Goal: Task Accomplishment & Management: Manage account settings

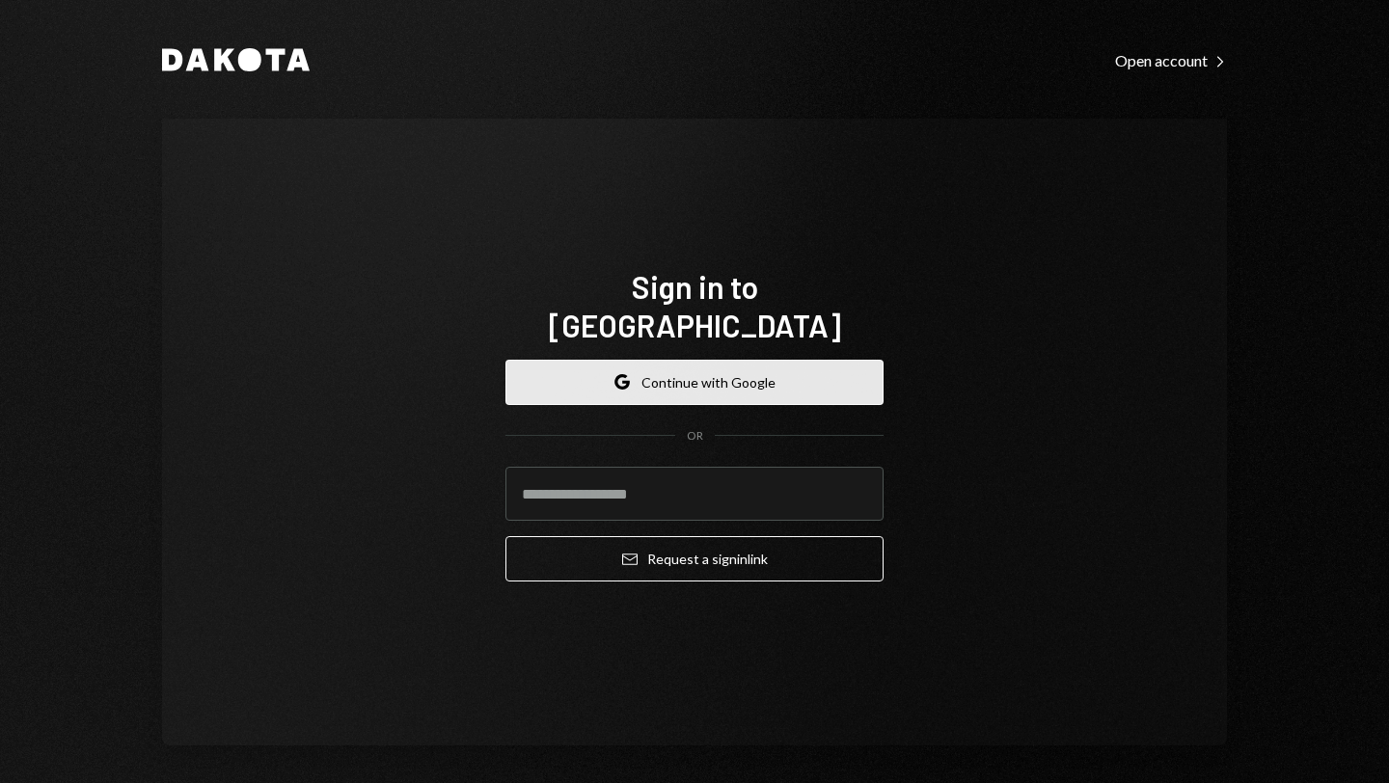
click at [746, 366] on button "Google Continue with Google" at bounding box center [694, 382] width 378 height 45
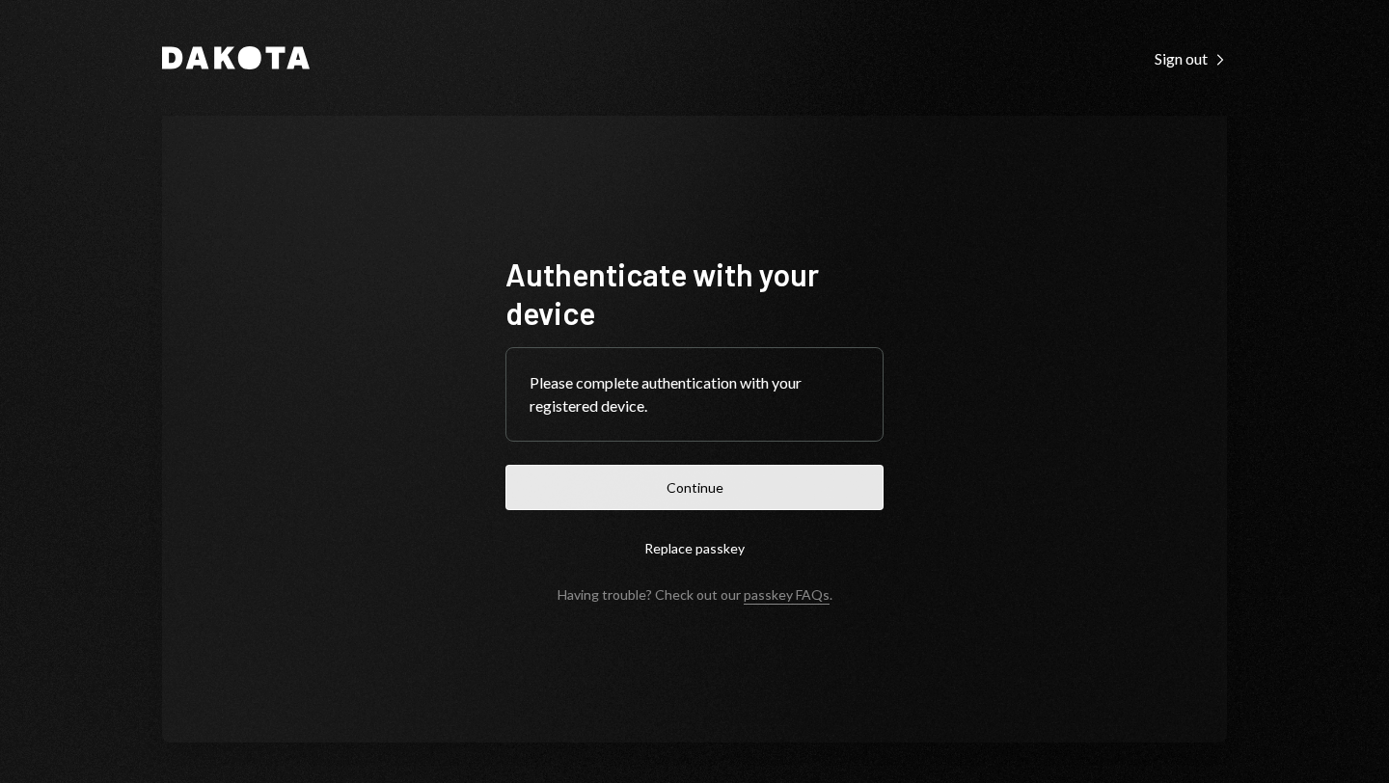
click at [739, 480] on button "Continue" at bounding box center [694, 487] width 378 height 45
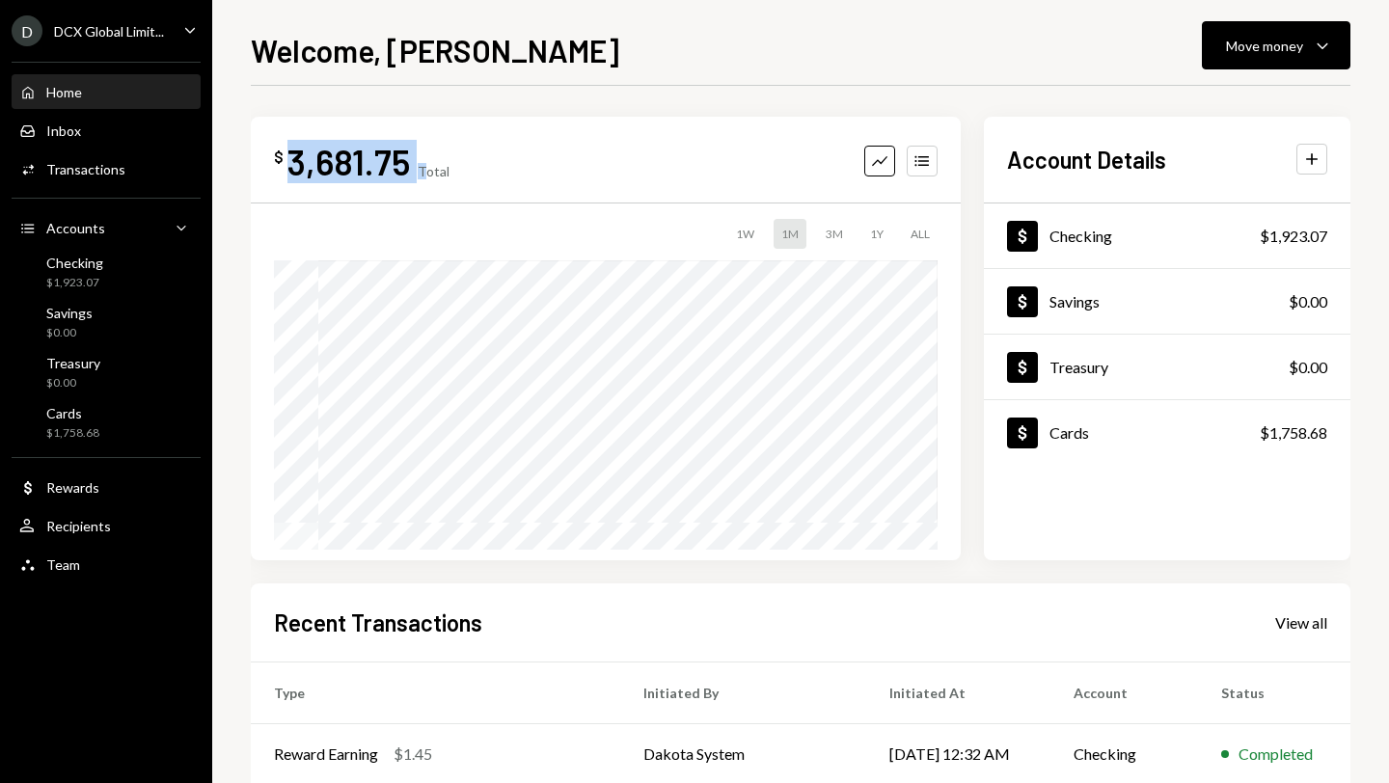
drag, startPoint x: 286, startPoint y: 163, endPoint x: 421, endPoint y: 170, distance: 134.2
click at [421, 170] on div "$ 3,681.75 Total" at bounding box center [362, 161] width 176 height 43
click at [108, 277] on div "Checking $1,923.07" at bounding box center [106, 273] width 174 height 37
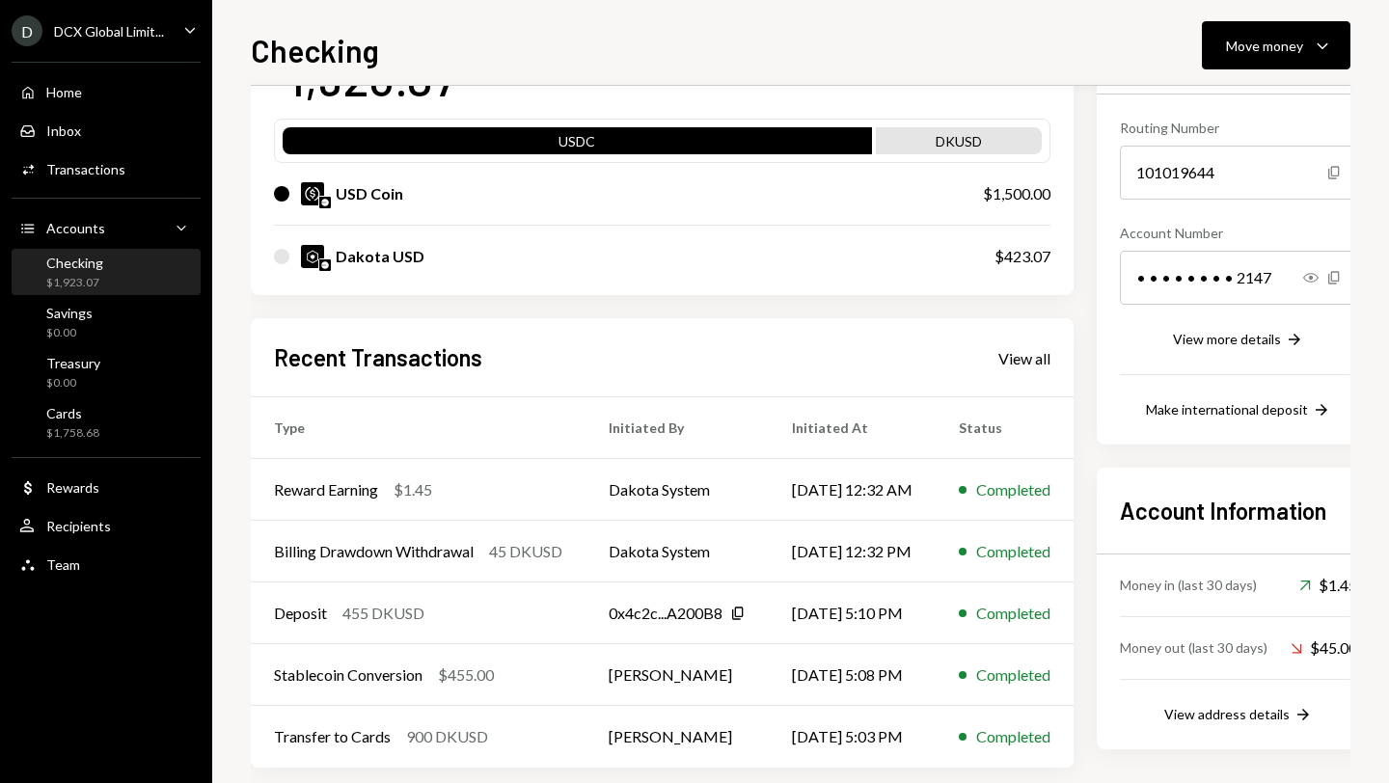
scroll to position [192, 0]
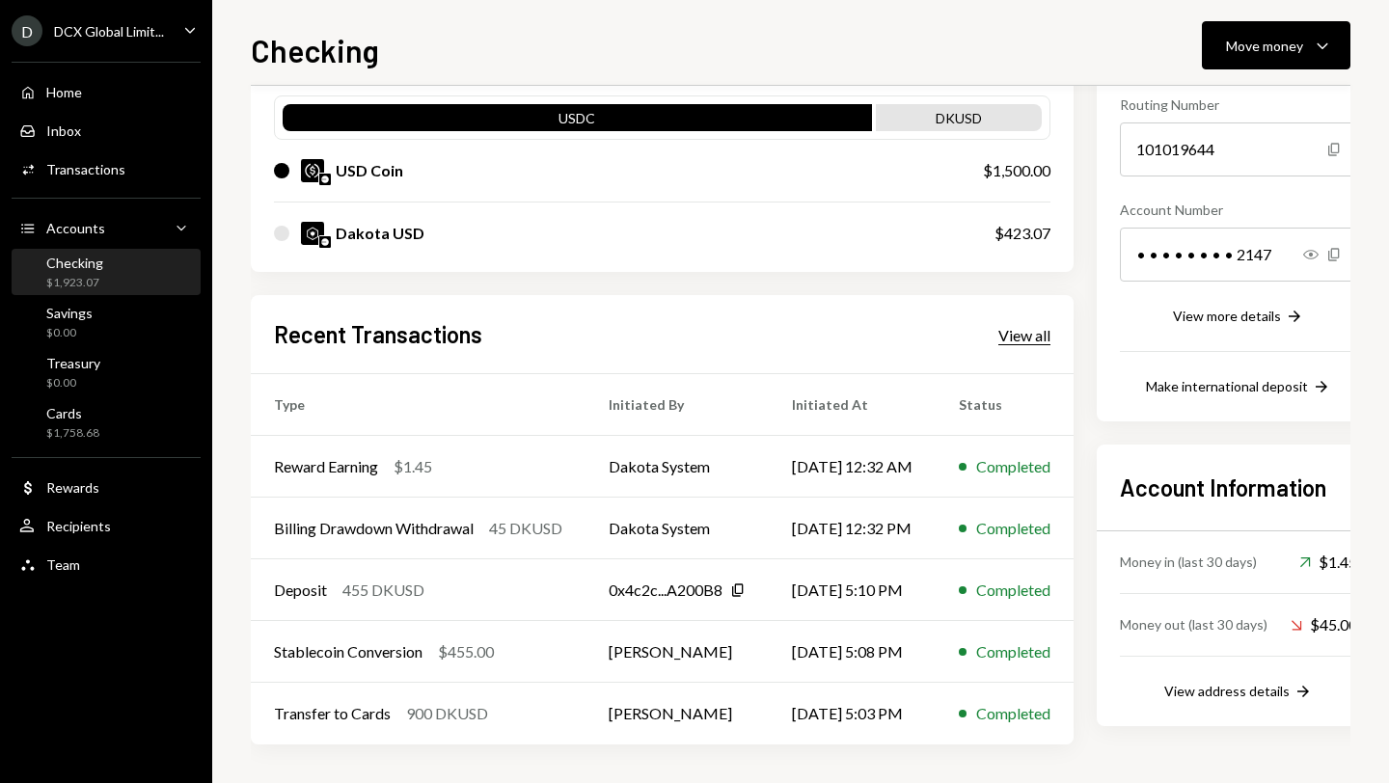
click at [1034, 331] on div "View all" at bounding box center [1024, 335] width 52 height 19
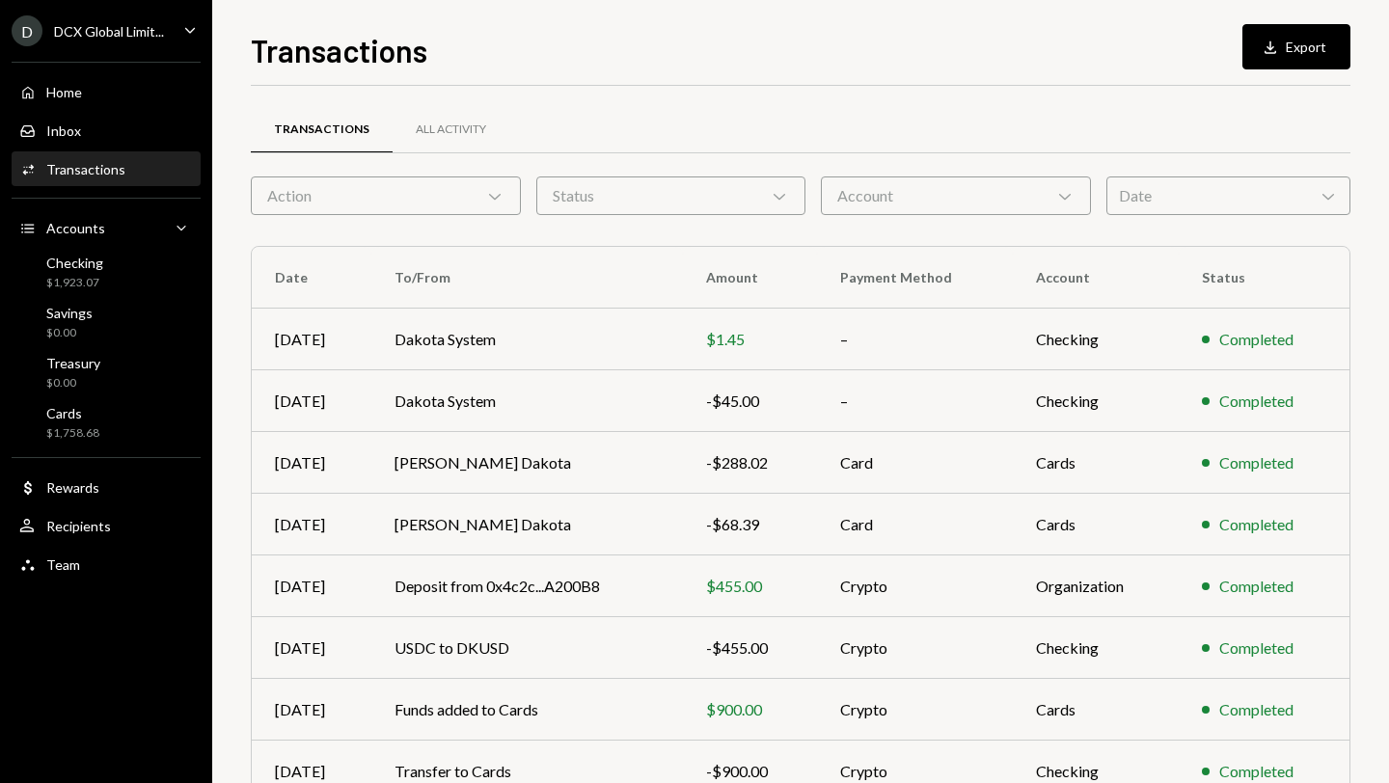
click at [497, 195] on icon "Chevron Down" at bounding box center [494, 195] width 19 height 19
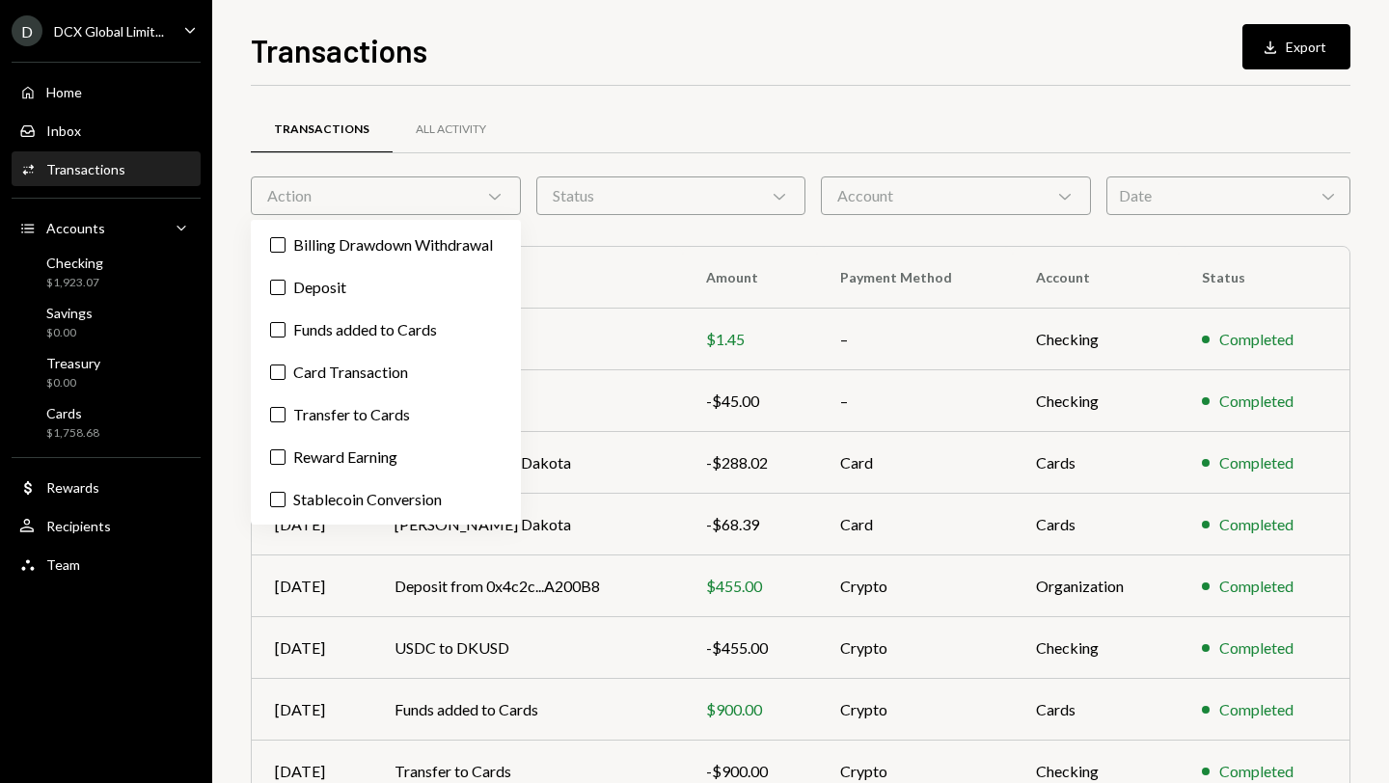
click at [497, 195] on icon "Chevron Down" at bounding box center [494, 195] width 19 height 19
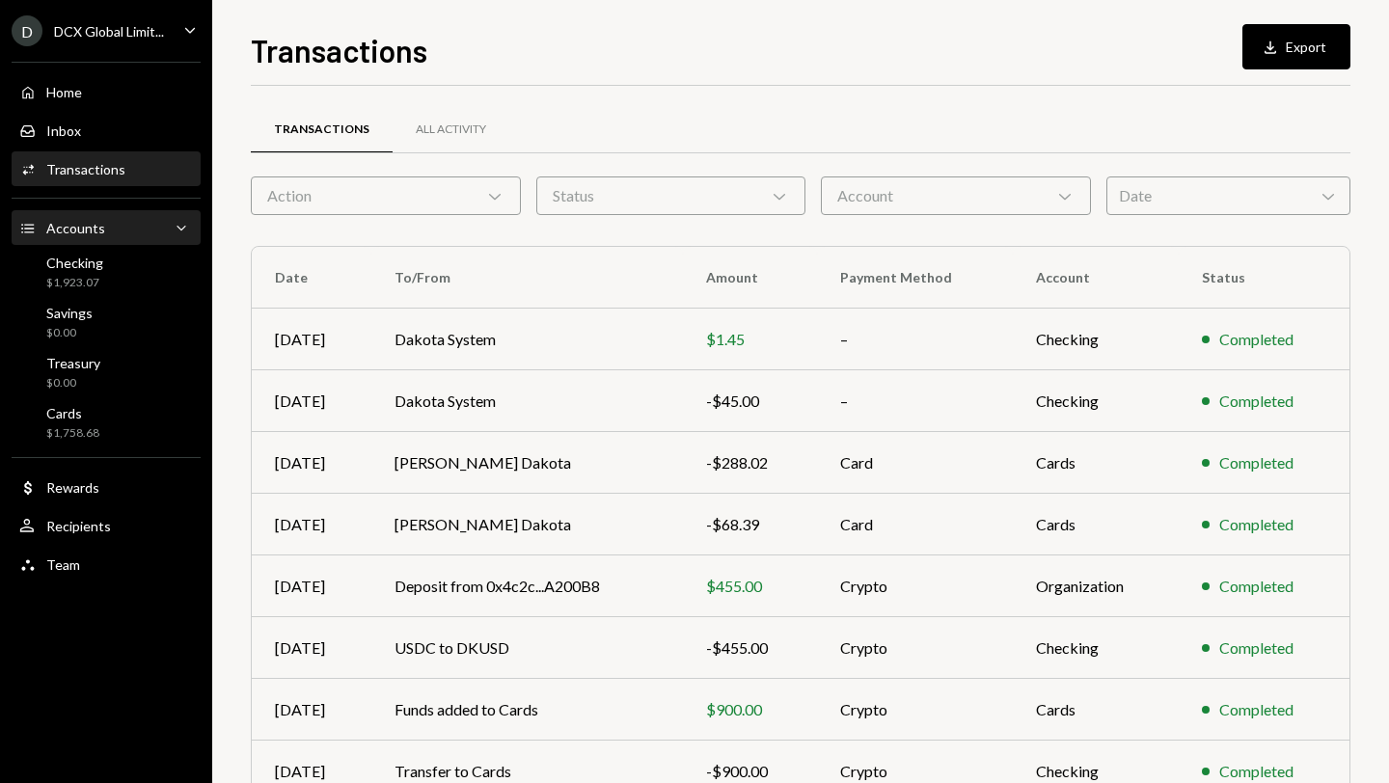
click at [130, 223] on div "Accounts Accounts Caret Down" at bounding box center [106, 228] width 174 height 21
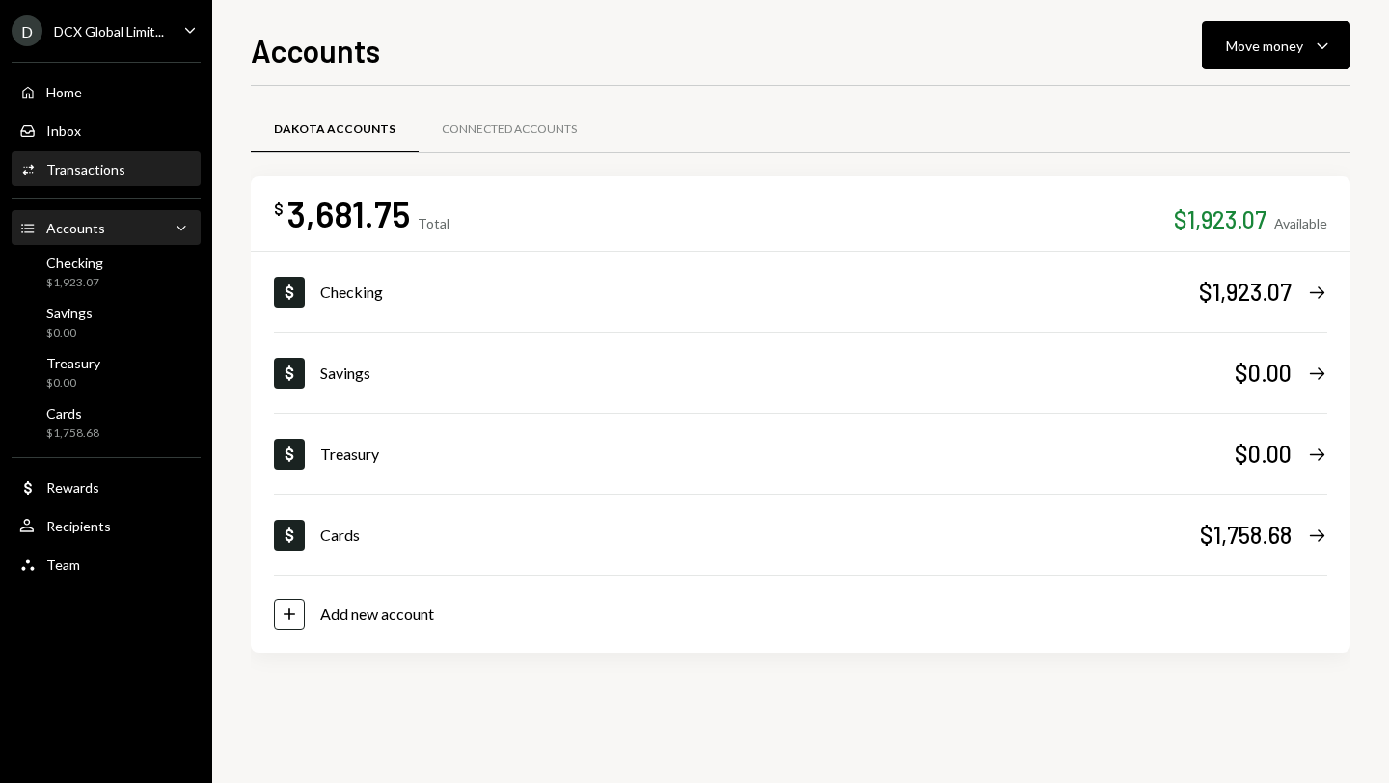
click at [89, 162] on div "Transactions" at bounding box center [85, 169] width 79 height 16
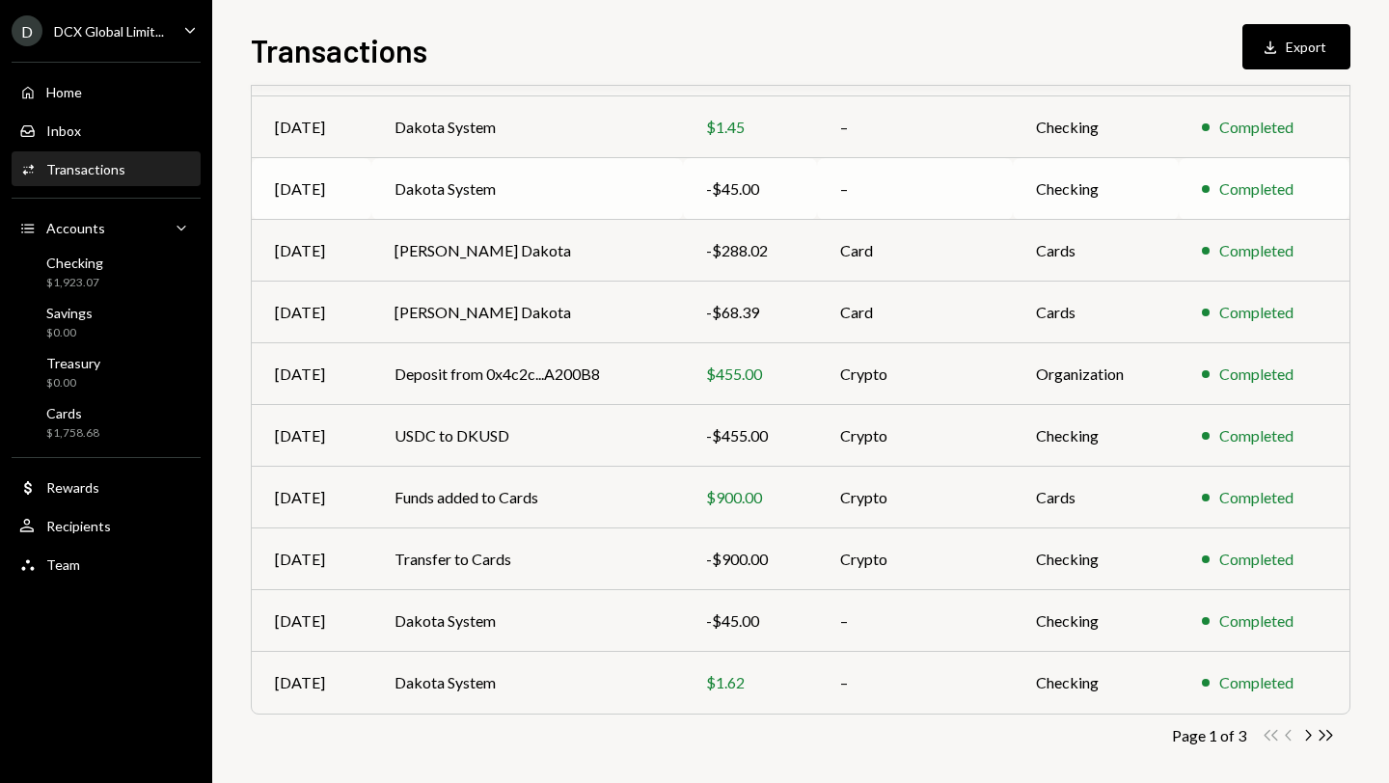
scroll to position [224, 0]
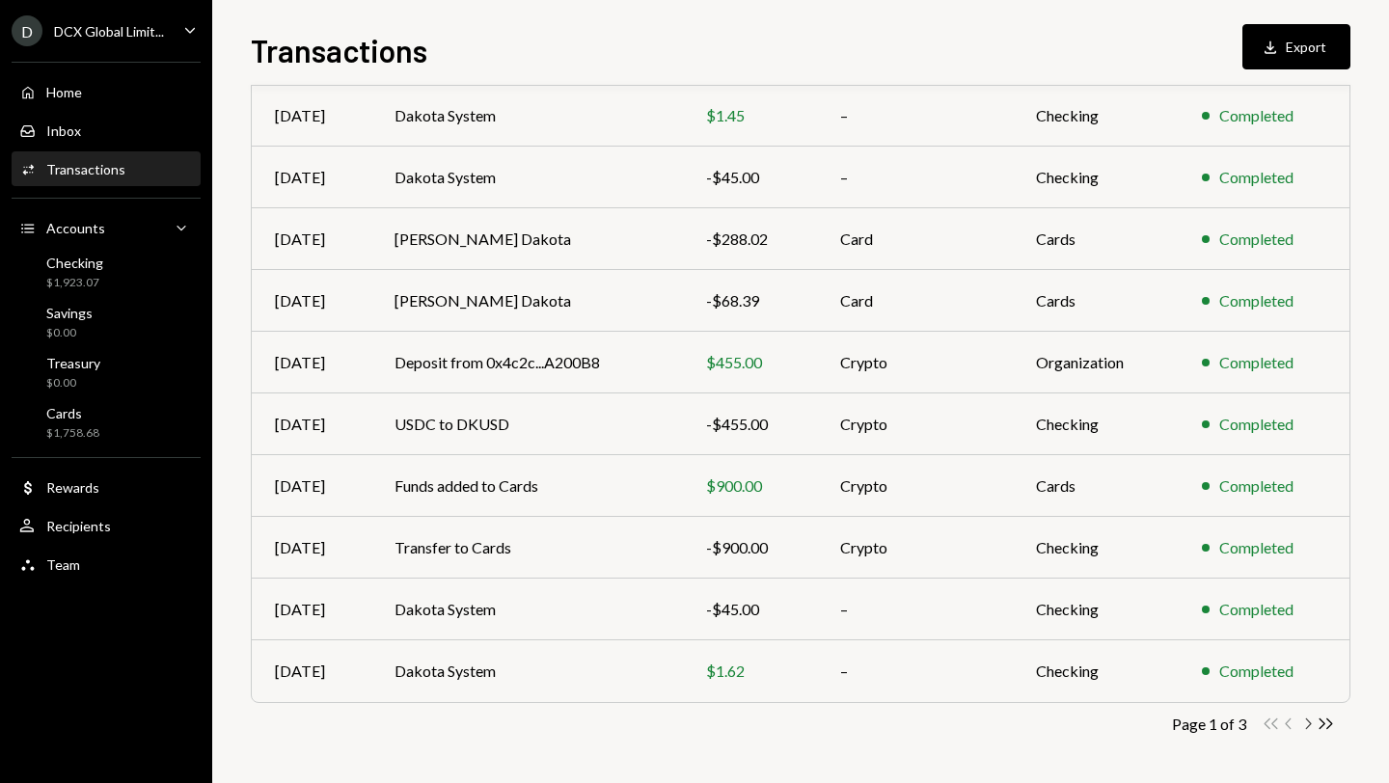
click at [1310, 723] on icon "button" at bounding box center [1309, 724] width 6 height 11
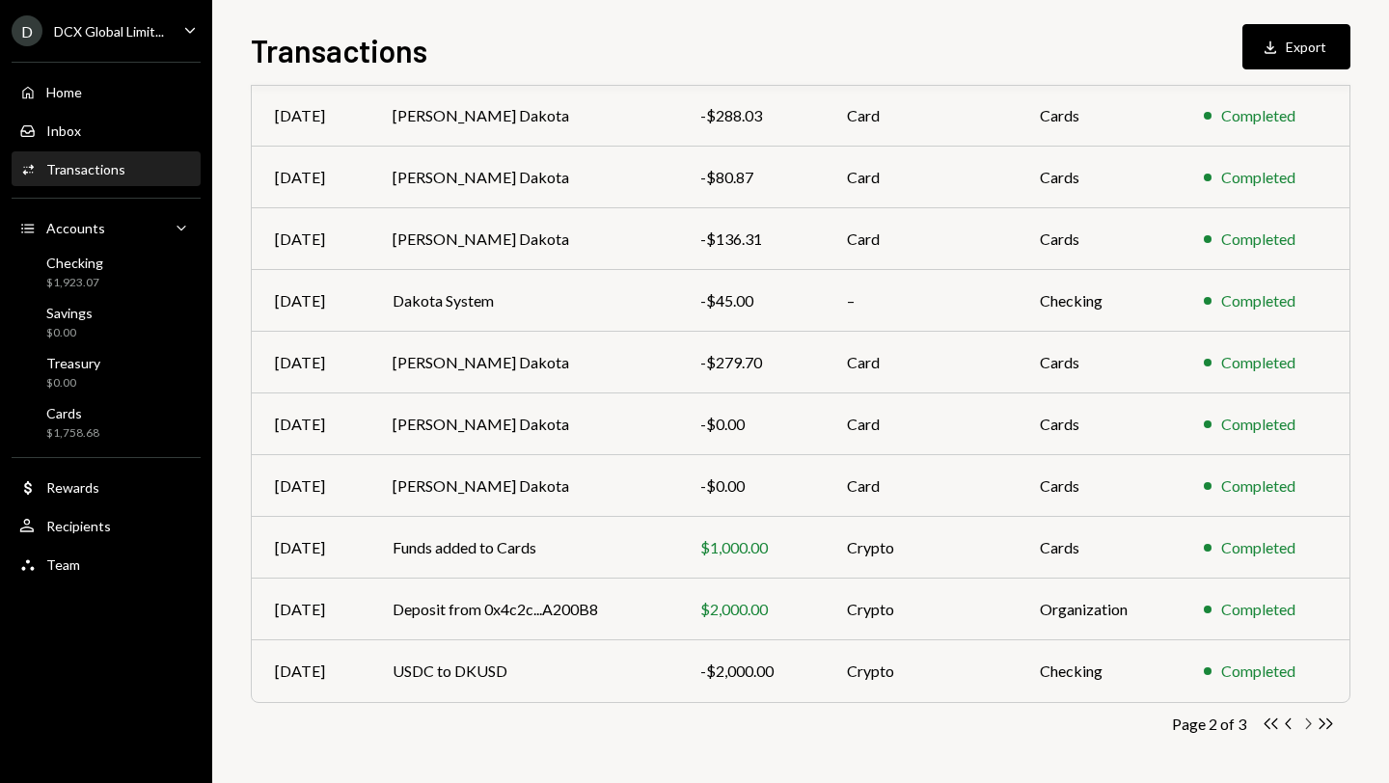
click at [1305, 721] on icon "Chevron Right" at bounding box center [1307, 724] width 18 height 18
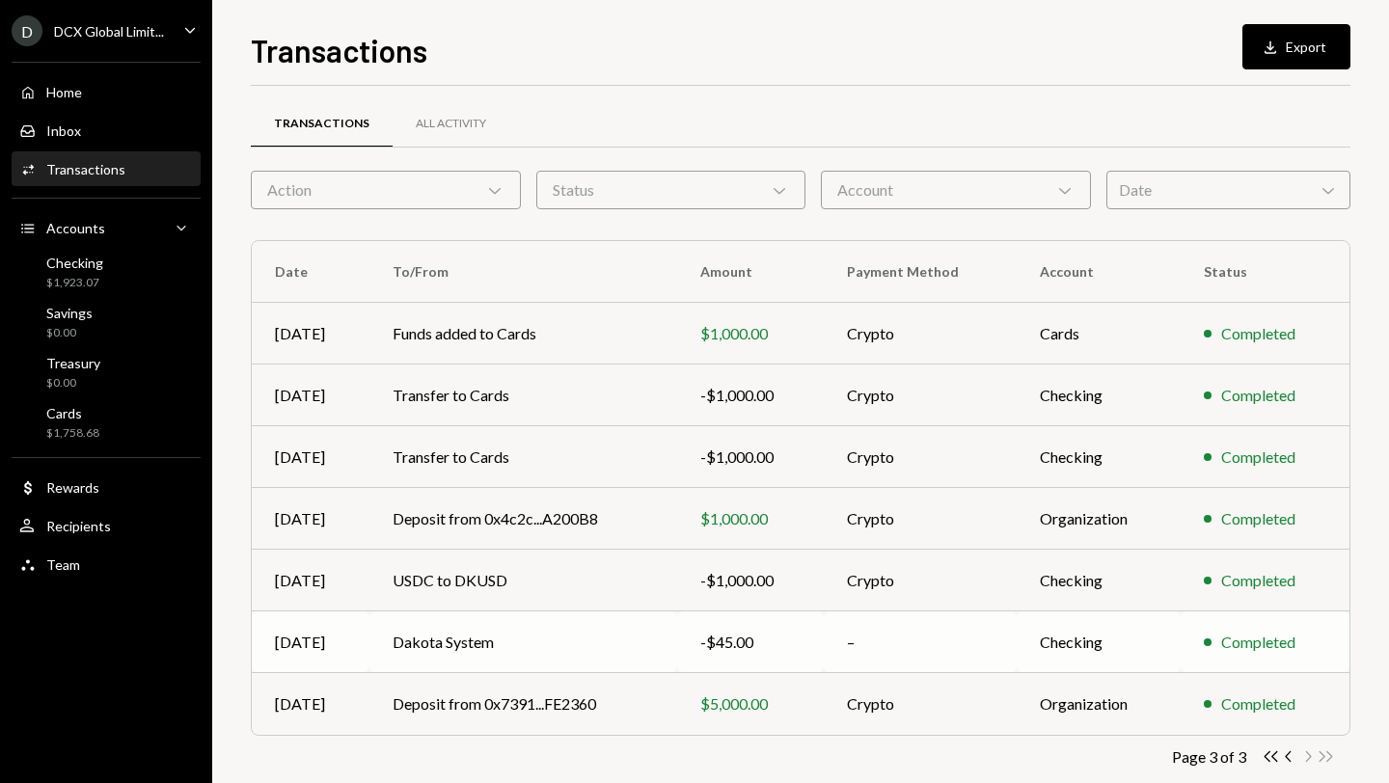
scroll to position [0, 0]
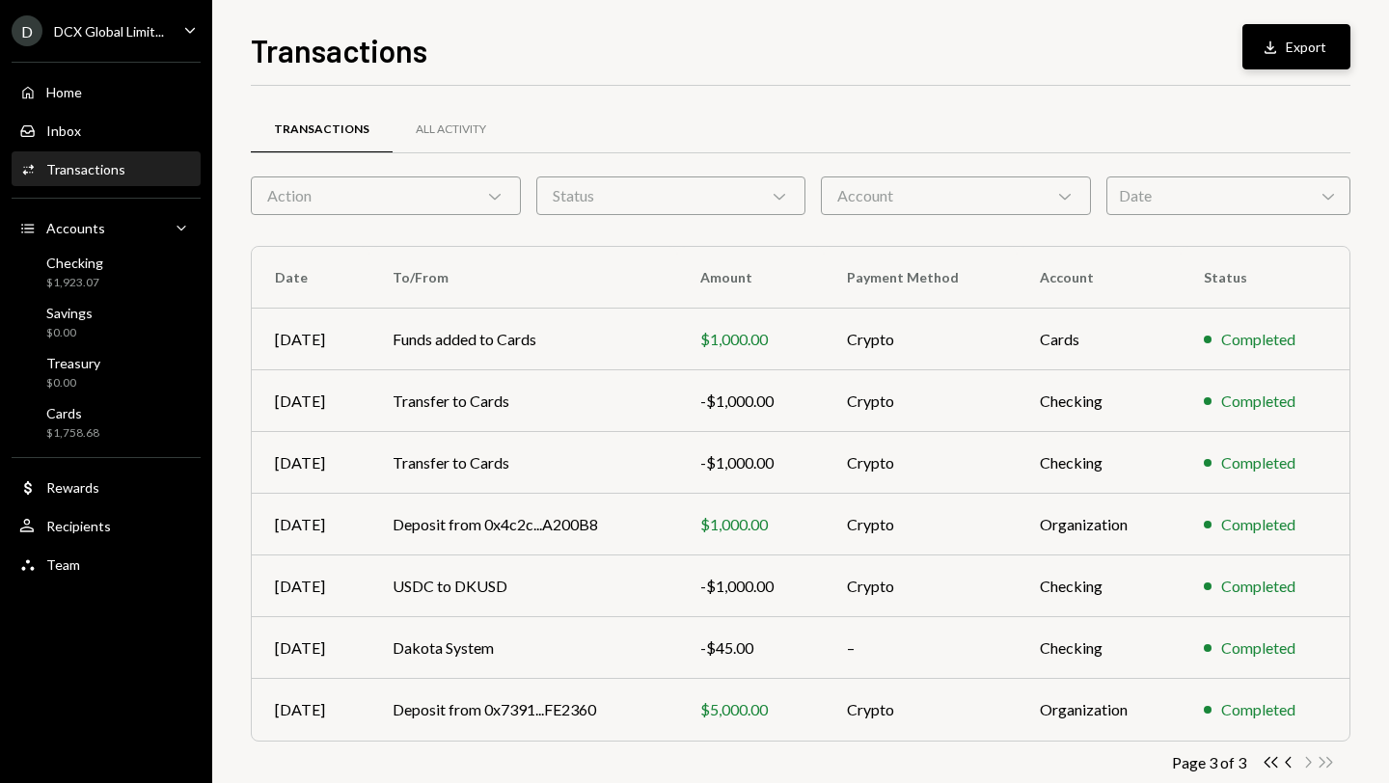
click at [1272, 45] on icon "Download" at bounding box center [1270, 47] width 19 height 19
